Goal: Find specific page/section: Find specific page/section

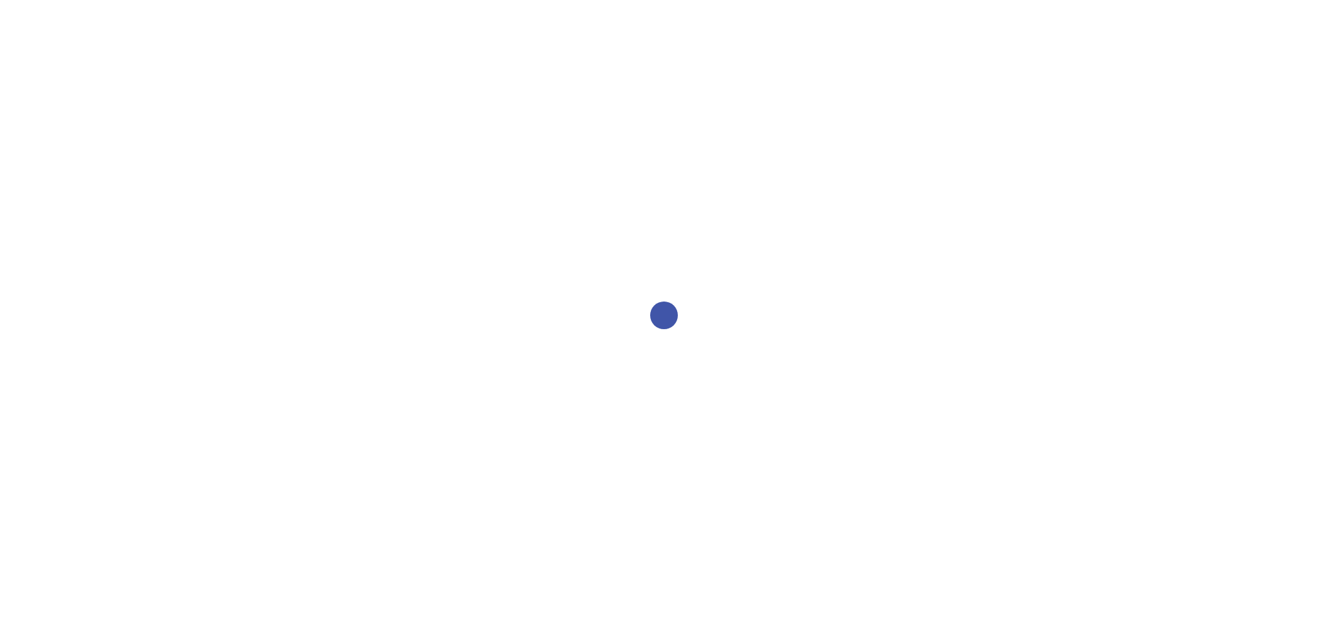
select select "2bed604d-1099-4043-b1bc-2365e8740244"
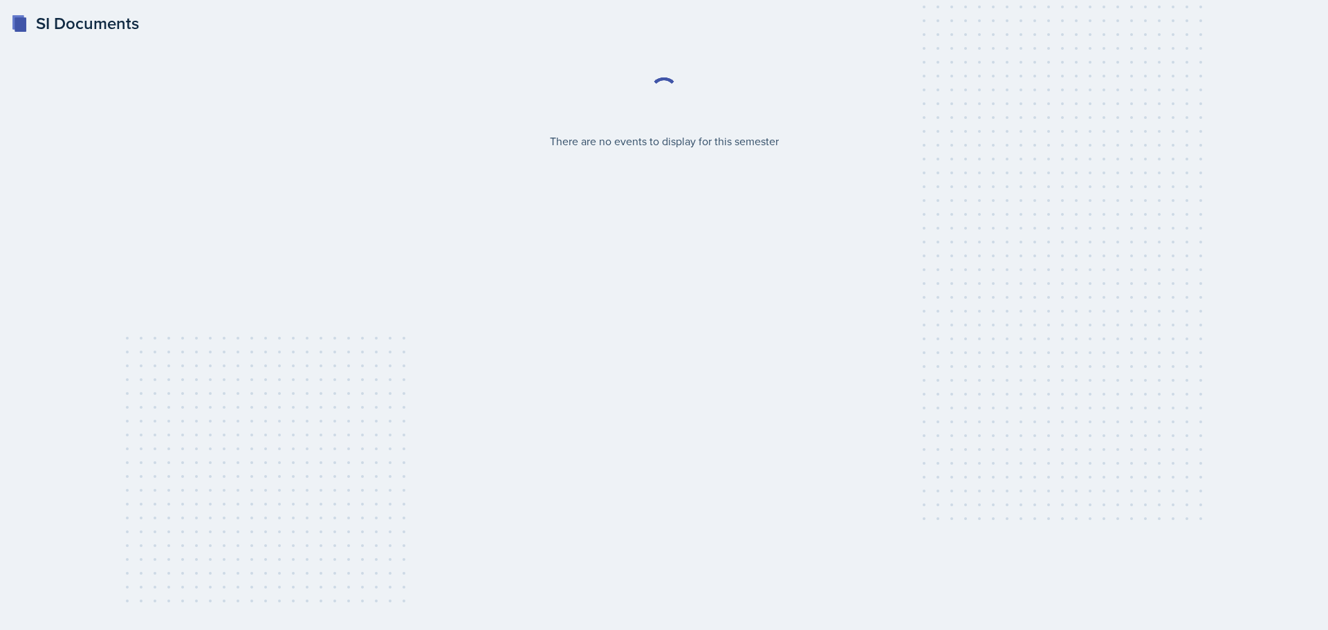
select select "2bed604d-1099-4043-b1bc-2365e8740244"
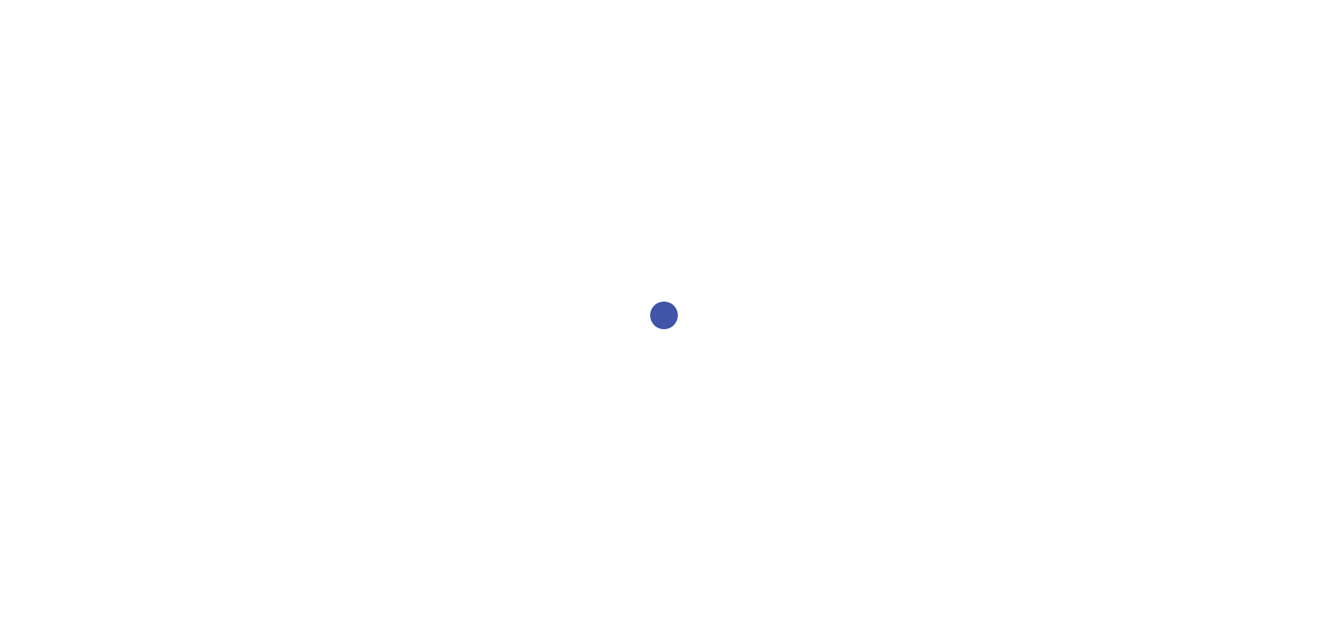
select select "2bed604d-1099-4043-b1bc-2365e8740244"
